Goal: Navigation & Orientation: Find specific page/section

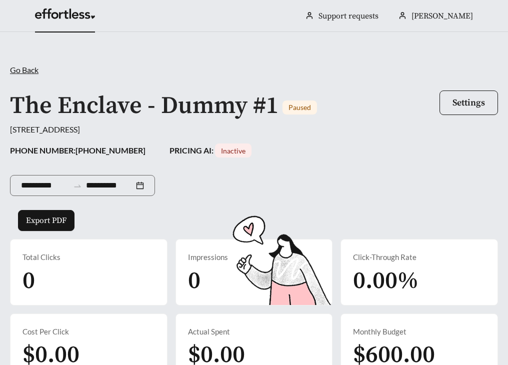
click at [19, 71] on span "Go Back" at bounding box center [24, 69] width 28 height 9
click at [73, 11] on link at bounding box center [65, 16] width 60 height 10
click at [58, 18] on link at bounding box center [65, 16] width 60 height 10
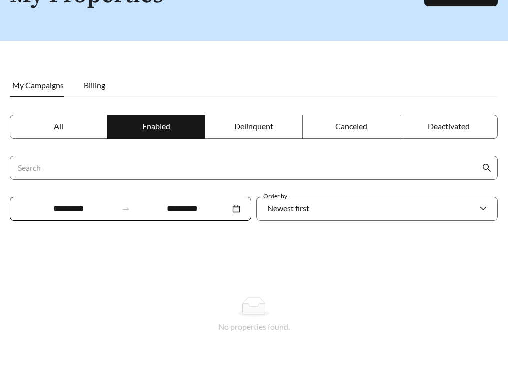
scroll to position [67, 0]
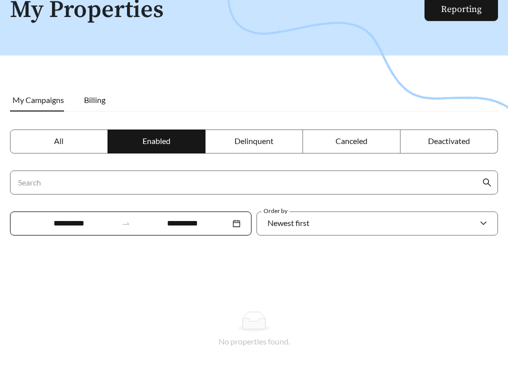
click at [60, 144] on span "All" at bounding box center [58, 140] width 9 height 9
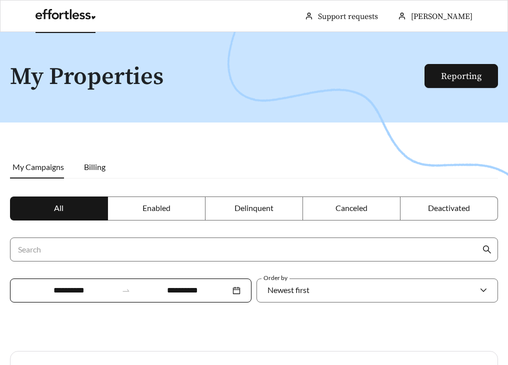
click at [63, 13] on link at bounding box center [65, 17] width 60 height 10
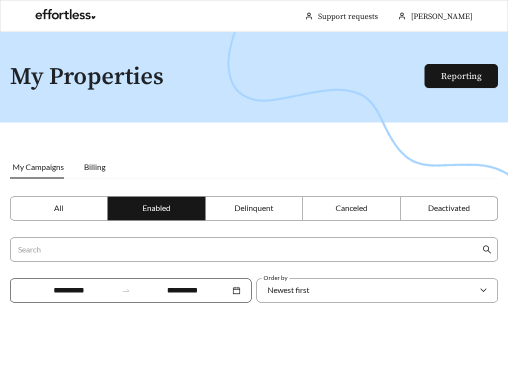
click at [52, 204] on label "All" at bounding box center [59, 208] width 98 height 24
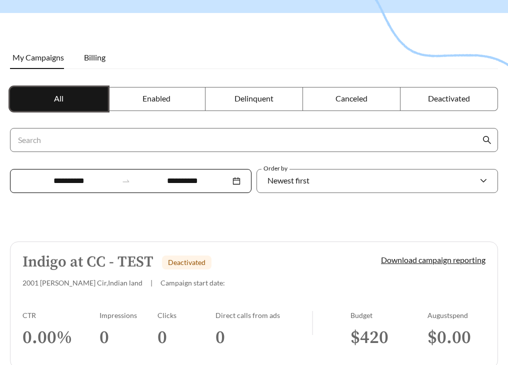
scroll to position [107, 0]
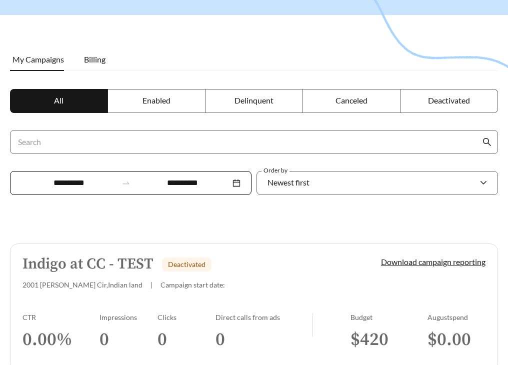
click at [146, 102] on span "Enabled" at bounding box center [156, 99] width 28 height 9
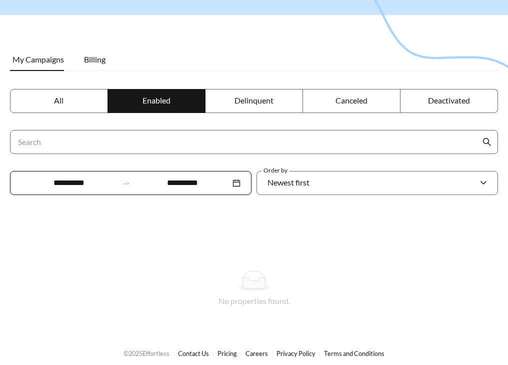
click at [36, 100] on label "All" at bounding box center [59, 101] width 98 height 24
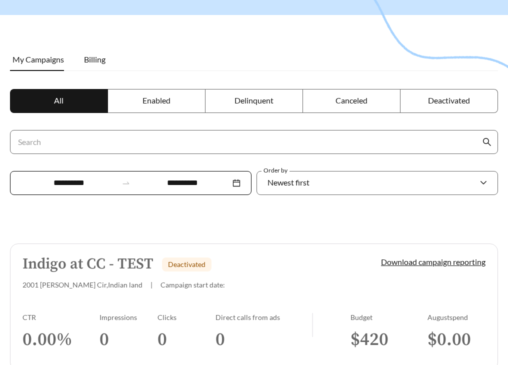
click at [277, 88] on main "**********" at bounding box center [254, 298] width 508 height 747
click at [188, 219] on div at bounding box center [254, 107] width 508 height 365
